Goal: Task Accomplishment & Management: Use online tool/utility

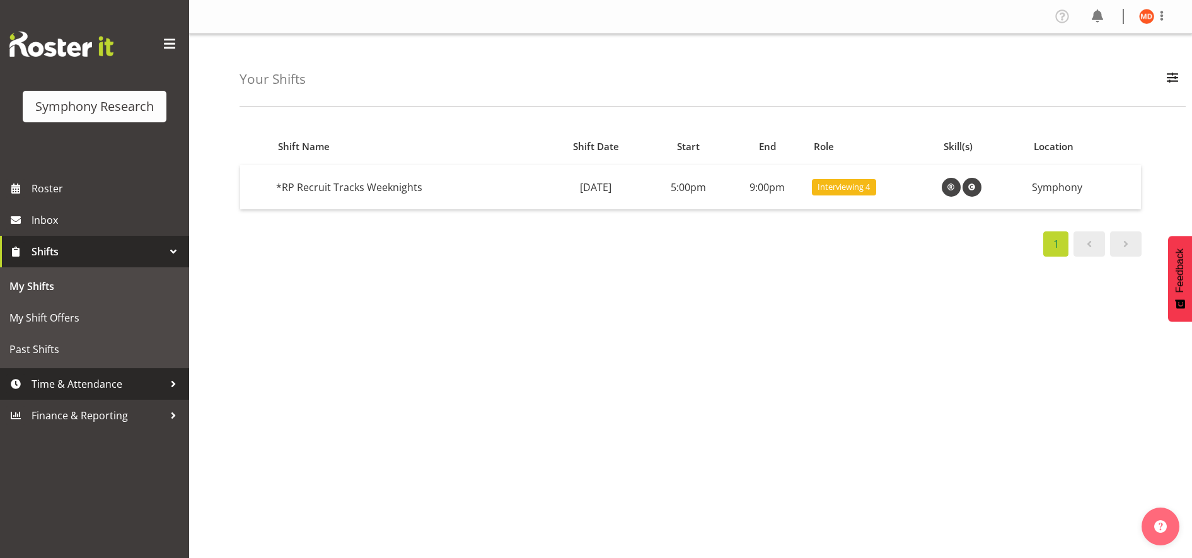
drag, startPoint x: 0, startPoint y: 0, endPoint x: 119, endPoint y: 392, distance: 409.7
click at [119, 392] on span "Time & Attendance" at bounding box center [98, 383] width 132 height 19
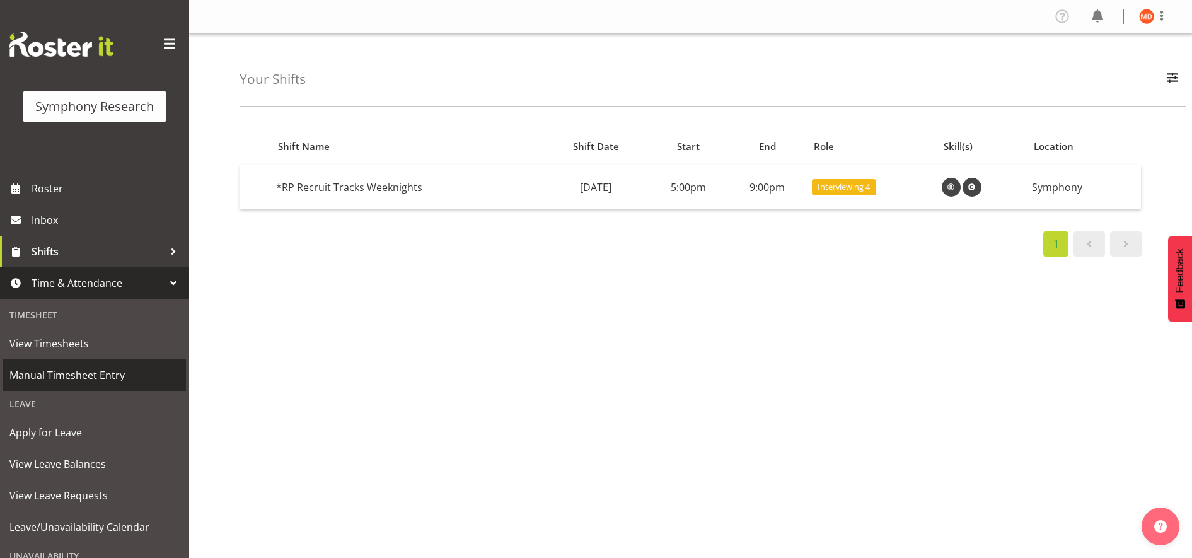
click at [100, 371] on span "Manual Timesheet Entry" at bounding box center [94, 375] width 170 height 19
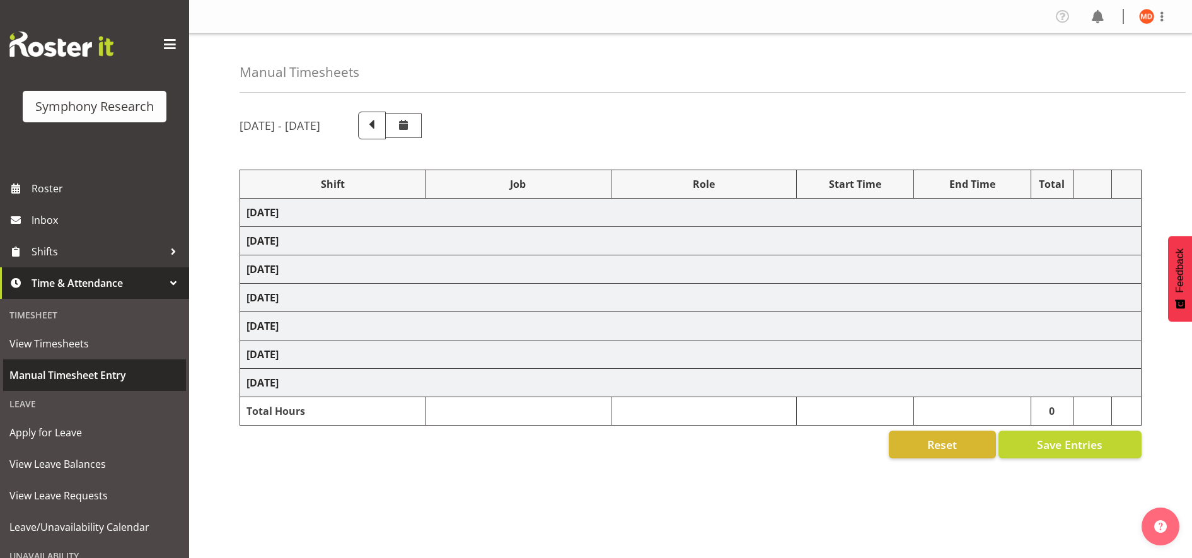
select select "48116"
select select "10575"
select select "47"
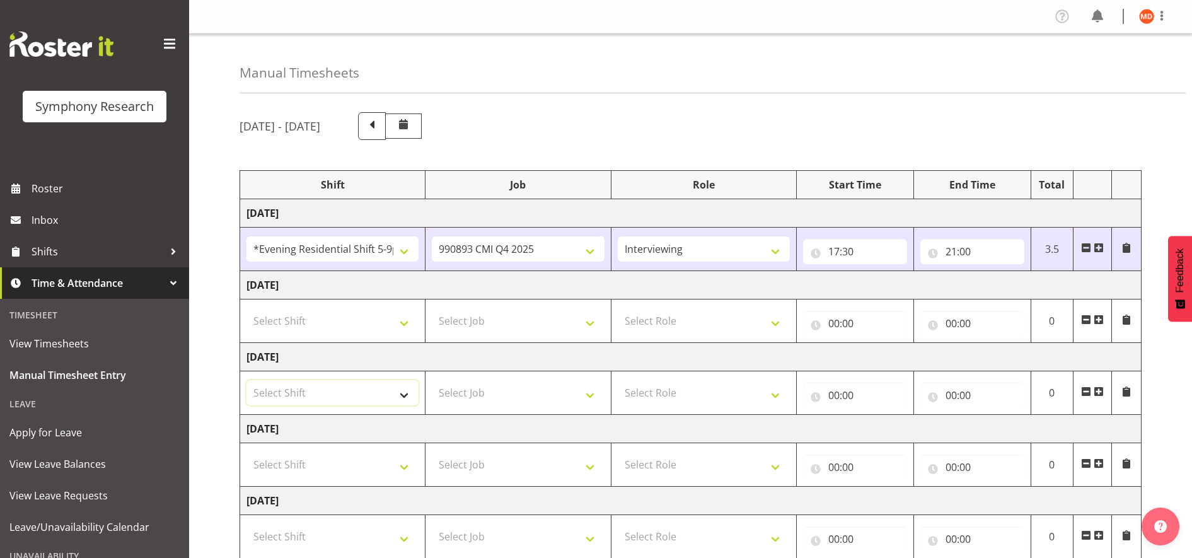
click at [408, 391] on select "Select Shift !!Weekend Residential (Roster IT Shift Label) *Business 9/10am ~ 4…" at bounding box center [332, 392] width 172 height 25
select select "48116"
click at [246, 380] on select "Select Shift !!Weekend Residential (Roster IT Shift Label) *Business 9/10am ~ 4…" at bounding box center [332, 392] width 172 height 25
click at [592, 383] on select "Select Job 550060 IF Admin 553492 World Poll Aus Wave 2 Main 2025 553493 World …" at bounding box center [518, 392] width 172 height 25
select select "10575"
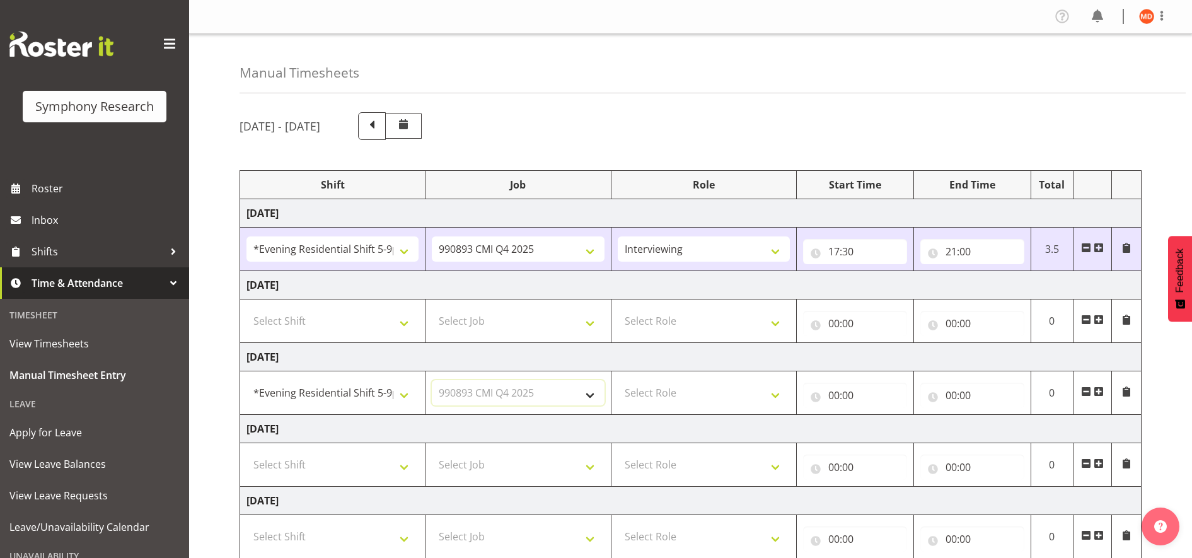
click at [432, 380] on select "Select Job 550060 IF Admin 553492 World Poll Aus Wave 2 Main 2025 553493 World …" at bounding box center [518, 392] width 172 height 25
click at [769, 395] on select "Select Role Briefing Interviewing" at bounding box center [704, 392] width 172 height 25
select select "47"
click at [618, 380] on select "Select Role Briefing Interviewing" at bounding box center [704, 392] width 172 height 25
click at [831, 396] on input "00:00" at bounding box center [855, 395] width 104 height 25
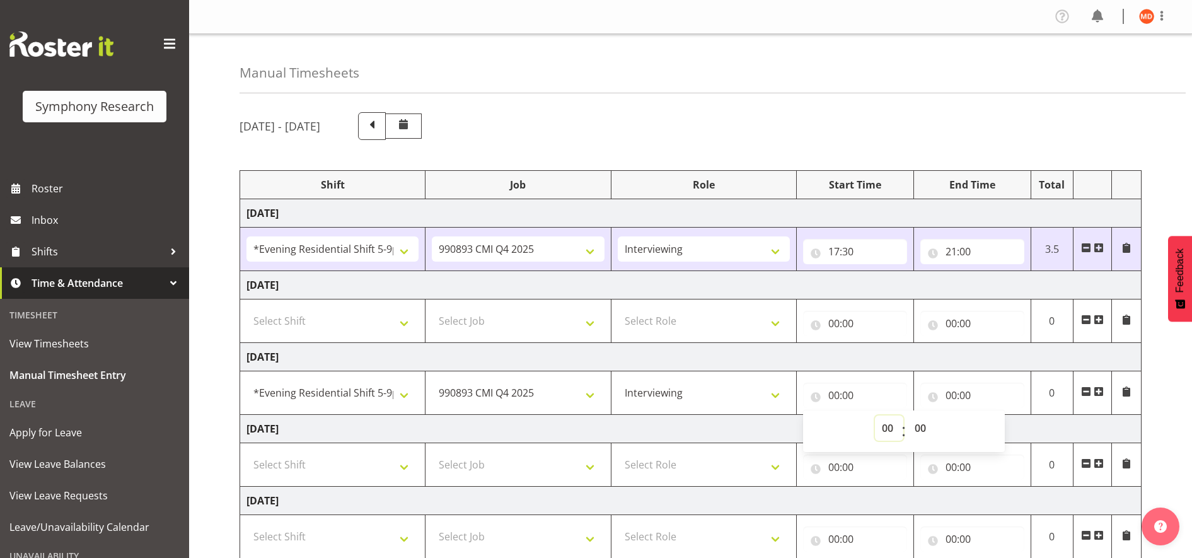
click at [886, 429] on select "00 01 02 03 04 05 06 07 08 09 10 11 12 13 14 15 16 17 18 19 20 21 22 23" at bounding box center [889, 427] width 28 height 25
select select "17"
click at [875, 415] on select "00 01 02 03 04 05 06 07 08 09 10 11 12 13 14 15 16 17 18 19 20 21 22 23" at bounding box center [889, 427] width 28 height 25
type input "17:00"
click at [952, 396] on input "00:00" at bounding box center [972, 395] width 104 height 25
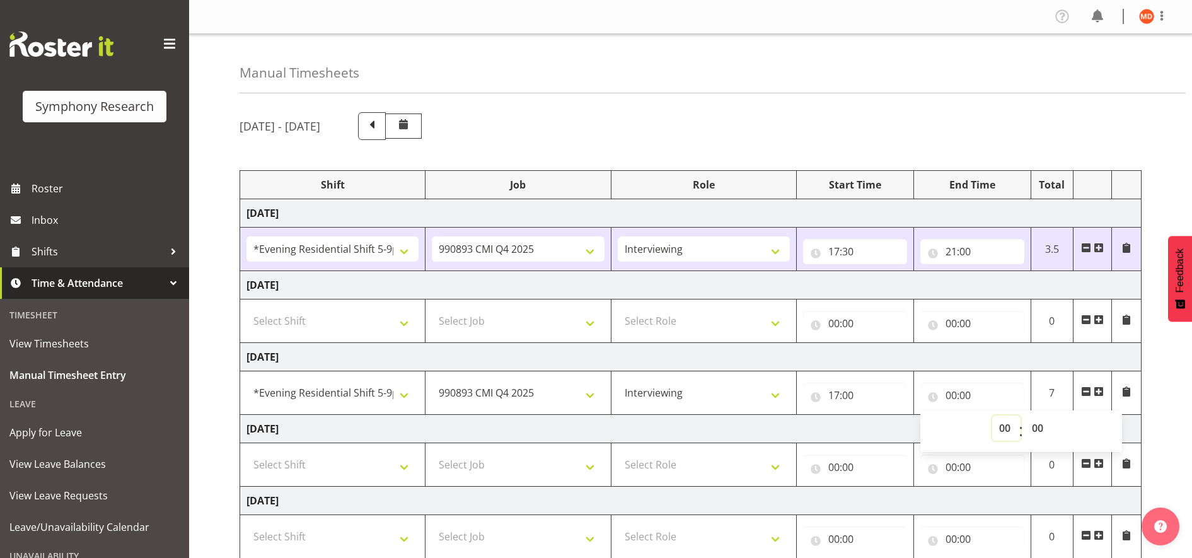
click at [1001, 426] on select "00 01 02 03 04 05 06 07 08 09 10 11 12 13 14 15 16 17 18 19 20 21 22 23" at bounding box center [1006, 427] width 28 height 25
select select "21"
click at [992, 415] on select "00 01 02 03 04 05 06 07 08 09 10 11 12 13 14 15 16 17 18 19 20 21 22 23" at bounding box center [1006, 427] width 28 height 25
type input "21:00"
click at [1164, 366] on div "September 29th - October 5th 2025 Shift Job Role Start Time End Time Total Mond…" at bounding box center [716, 438] width 952 height 670
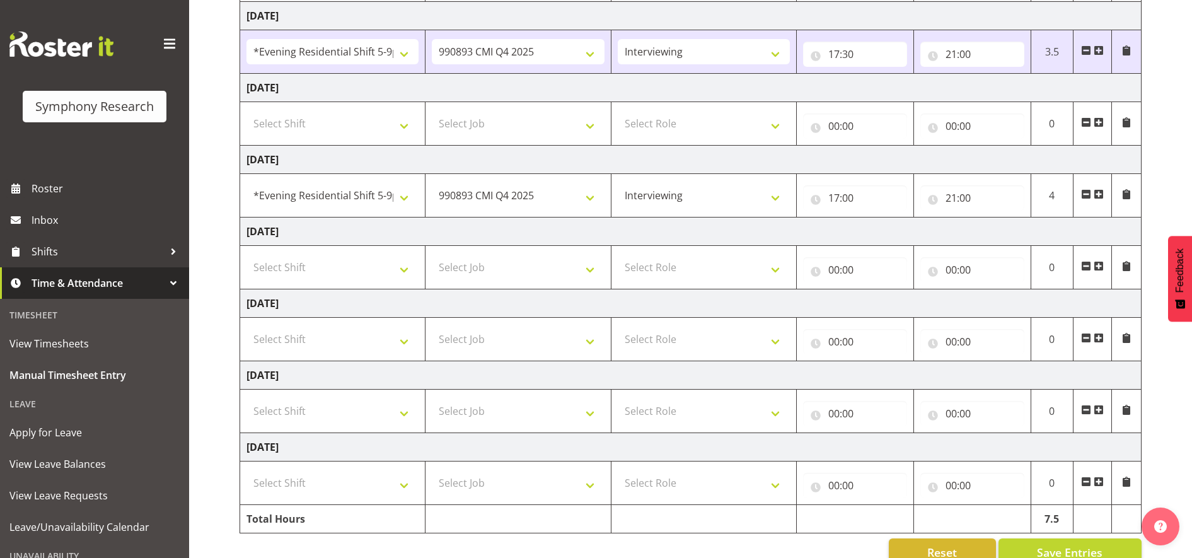
scroll to position [227, 0]
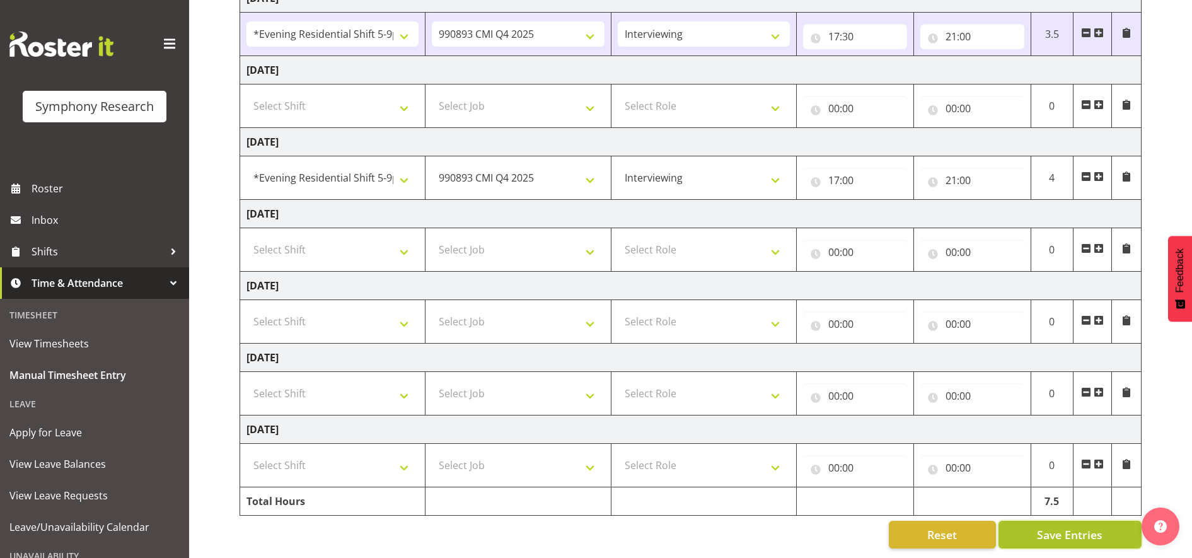
click at [1093, 526] on span "Save Entries" at bounding box center [1070, 534] width 66 height 16
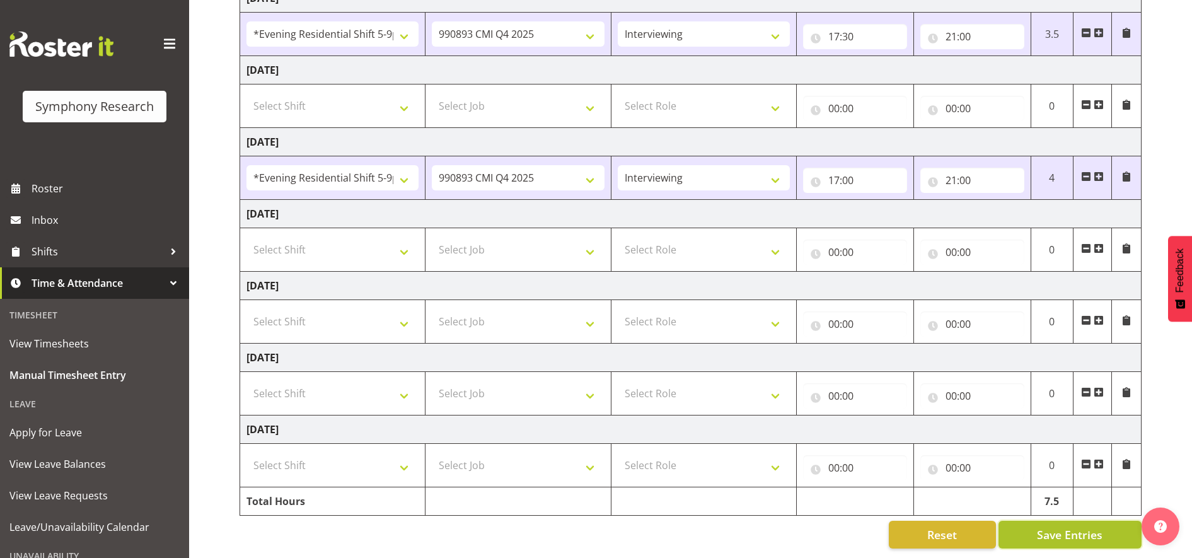
click at [1093, 526] on span "Save Entries" at bounding box center [1070, 534] width 66 height 16
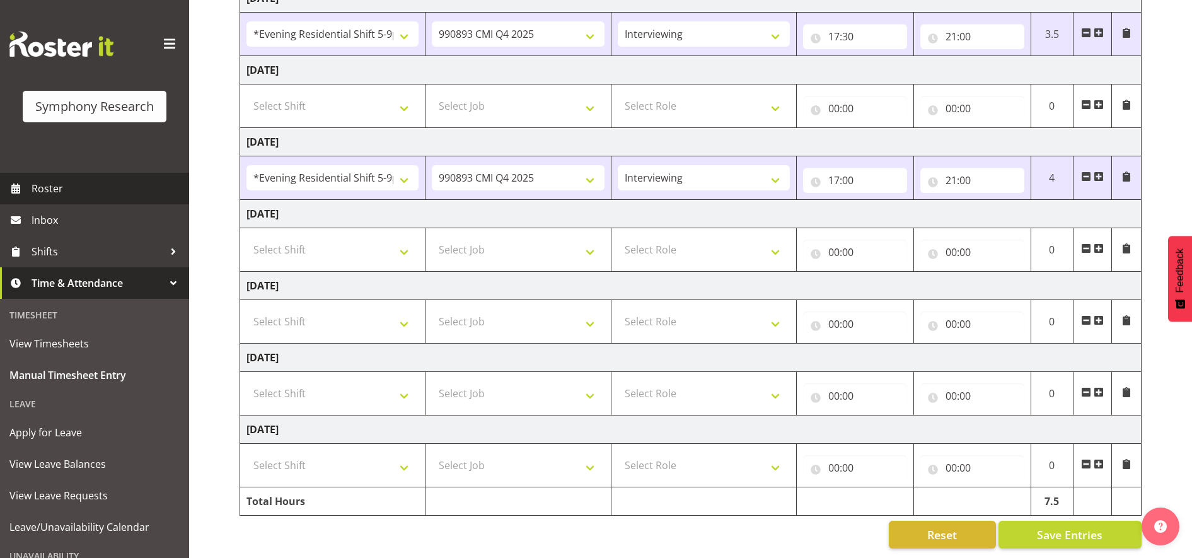
click at [124, 180] on span "Roster" at bounding box center [107, 188] width 151 height 19
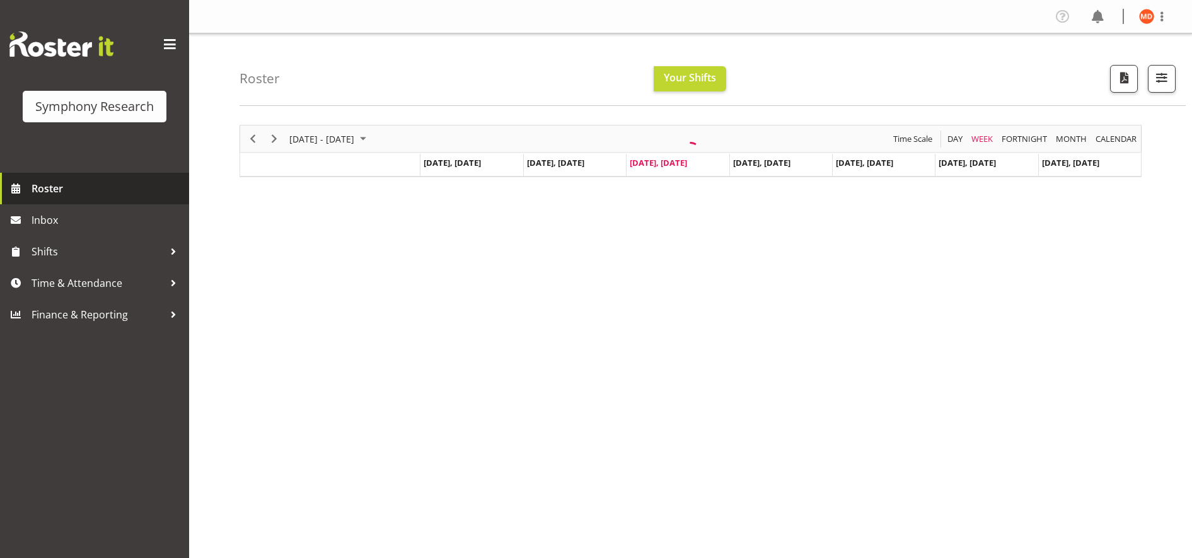
click at [124, 182] on span "Roster" at bounding box center [107, 188] width 151 height 19
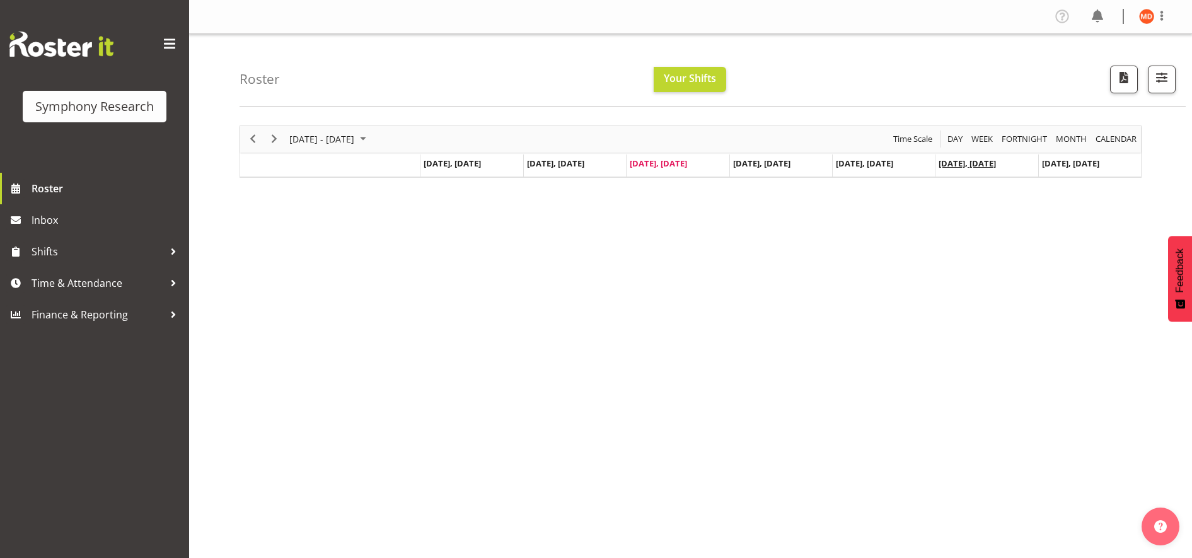
click at [970, 164] on span "Oct 4, Saturday" at bounding box center [967, 163] width 57 height 11
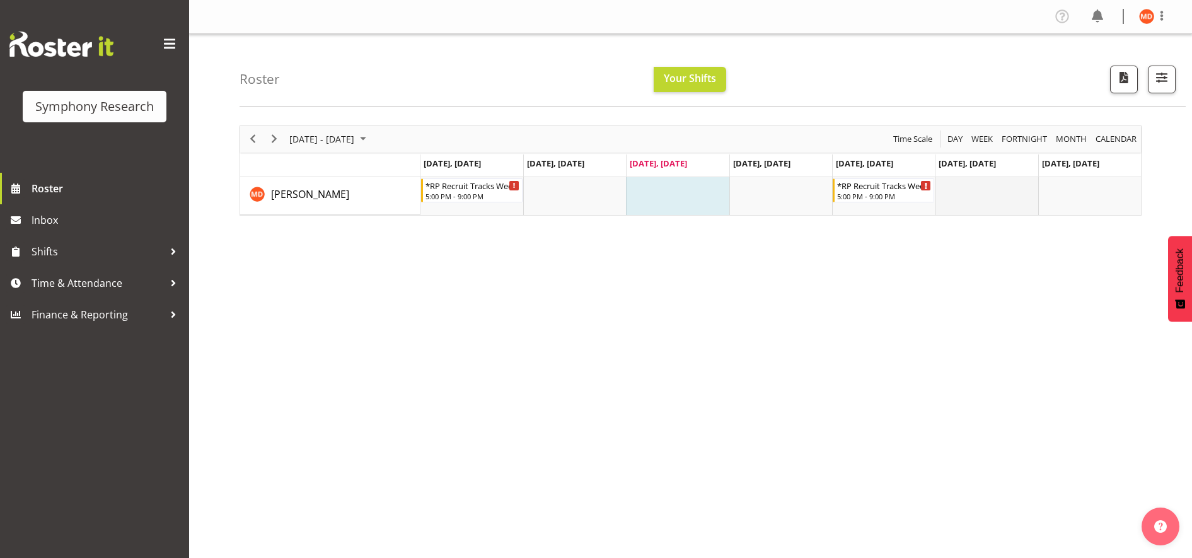
click at [992, 183] on td "Timeline Week of October 1, 2025" at bounding box center [986, 196] width 103 height 38
click at [990, 183] on td "Timeline Week of October 1, 2025" at bounding box center [986, 196] width 103 height 38
click at [168, 250] on div at bounding box center [173, 251] width 19 height 19
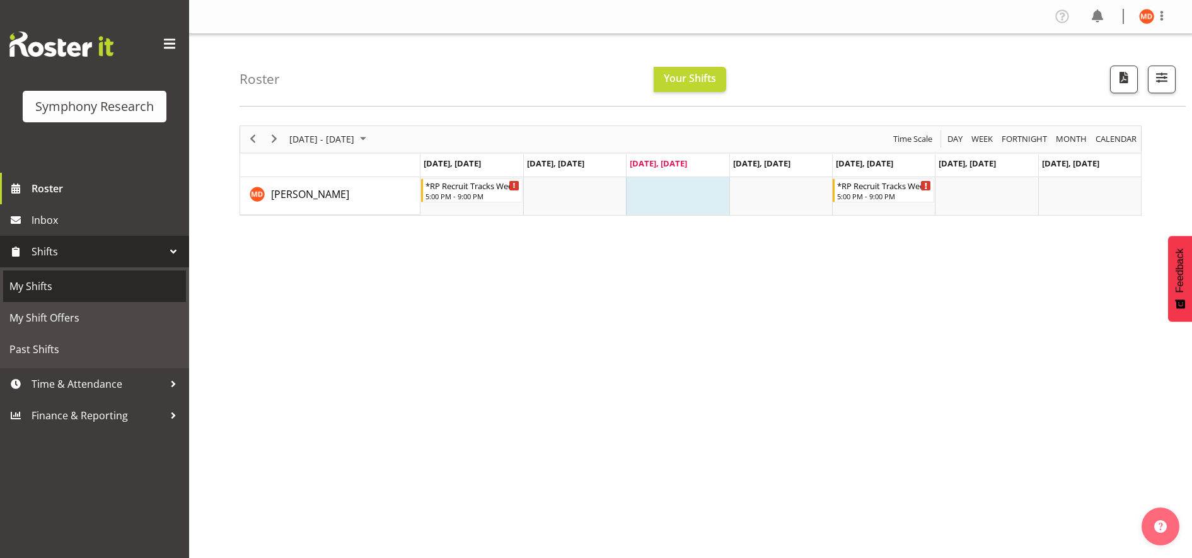
click at [132, 277] on span "My Shifts" at bounding box center [94, 286] width 170 height 19
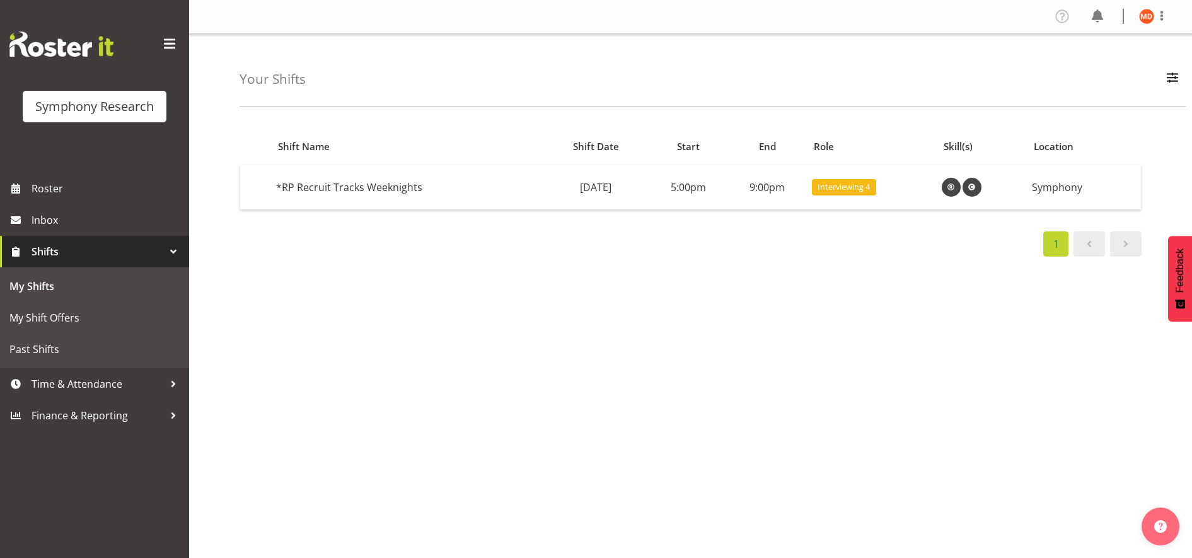
click at [159, 250] on span "Shifts" at bounding box center [98, 251] width 132 height 19
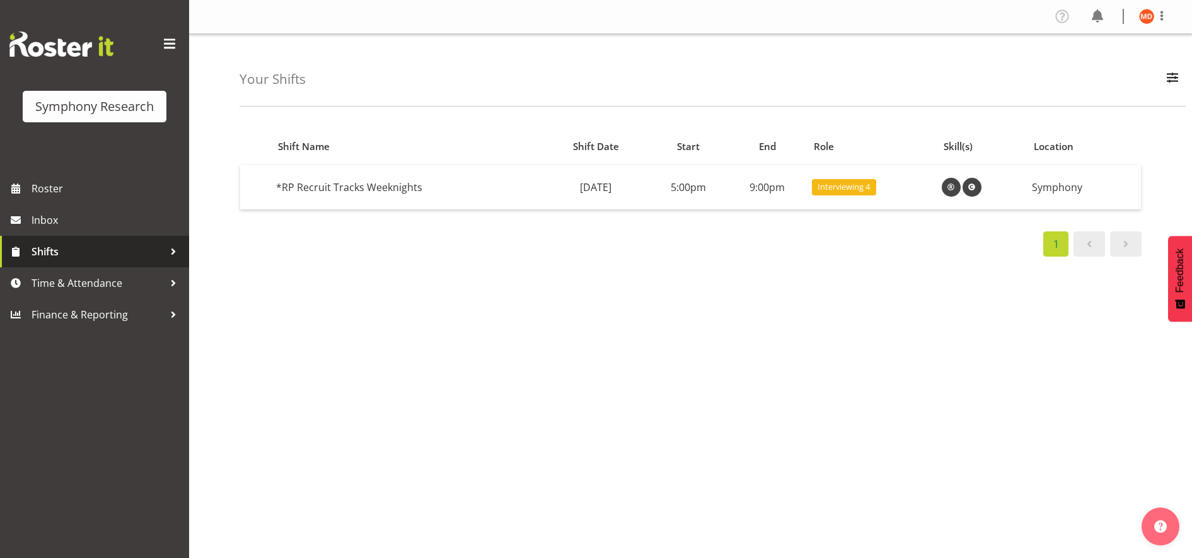
click at [173, 249] on div at bounding box center [173, 251] width 19 height 19
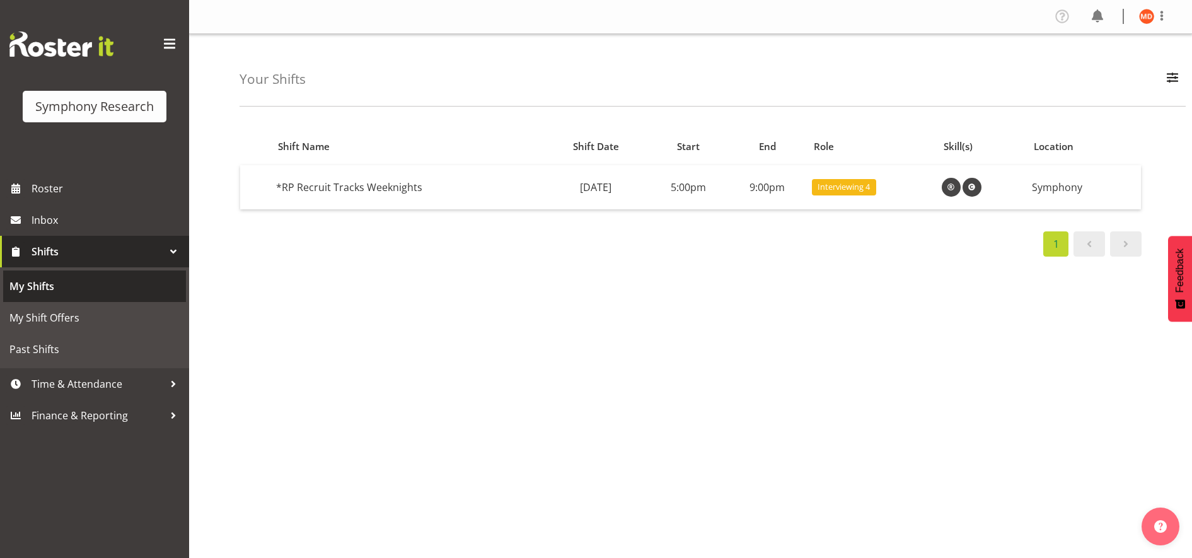
click at [117, 289] on span "My Shifts" at bounding box center [94, 286] width 170 height 19
click at [79, 286] on span "My Shifts" at bounding box center [94, 286] width 170 height 19
click at [176, 250] on div at bounding box center [173, 251] width 19 height 19
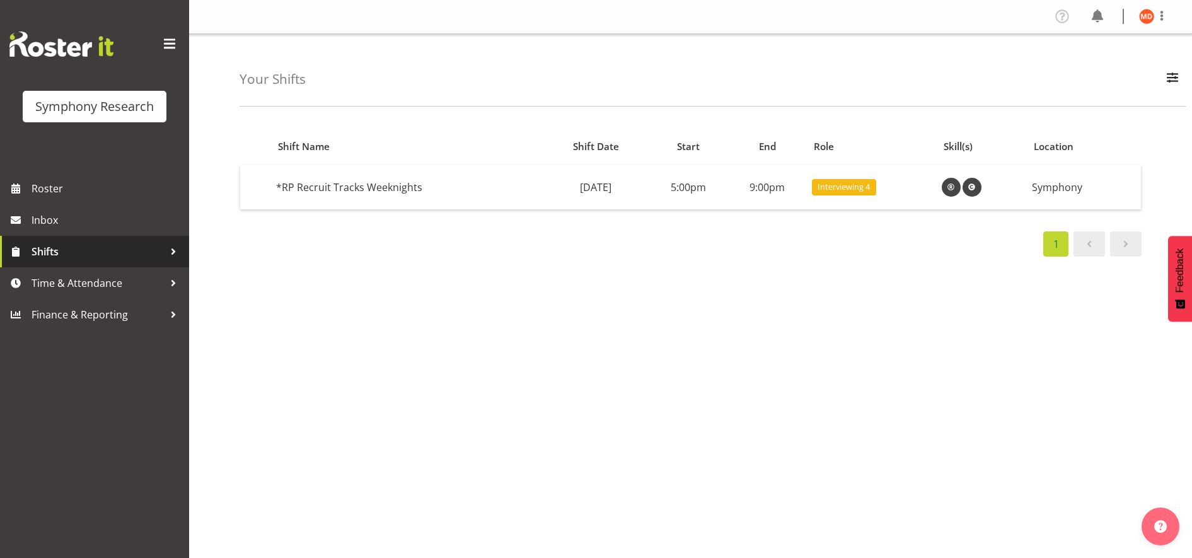
click at [176, 250] on div at bounding box center [173, 251] width 19 height 19
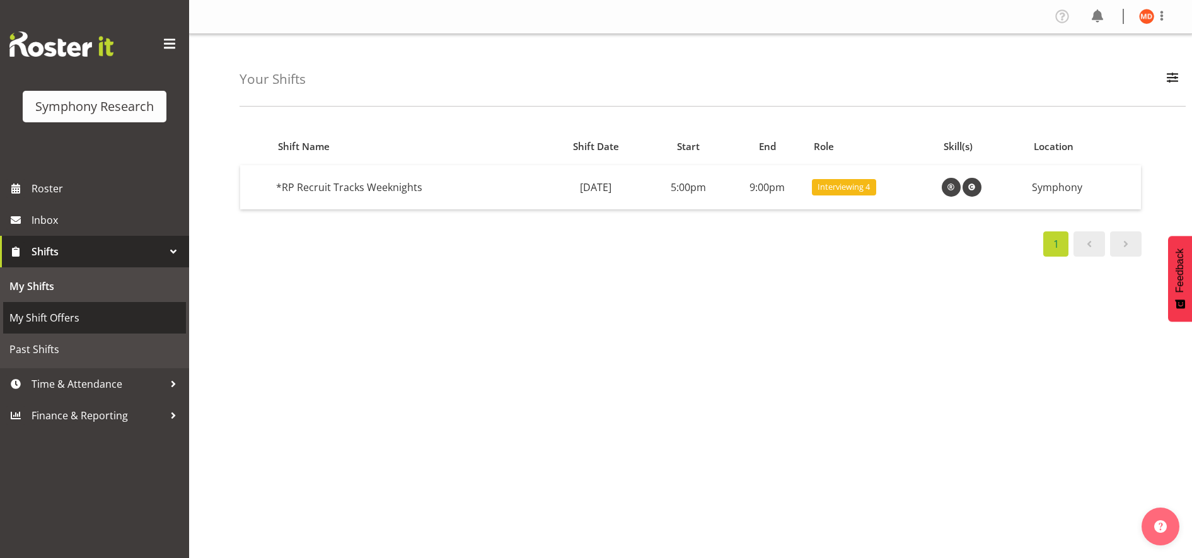
click at [127, 320] on span "My Shift Offers" at bounding box center [94, 317] width 170 height 19
